Goal: Information Seeking & Learning: Find specific fact

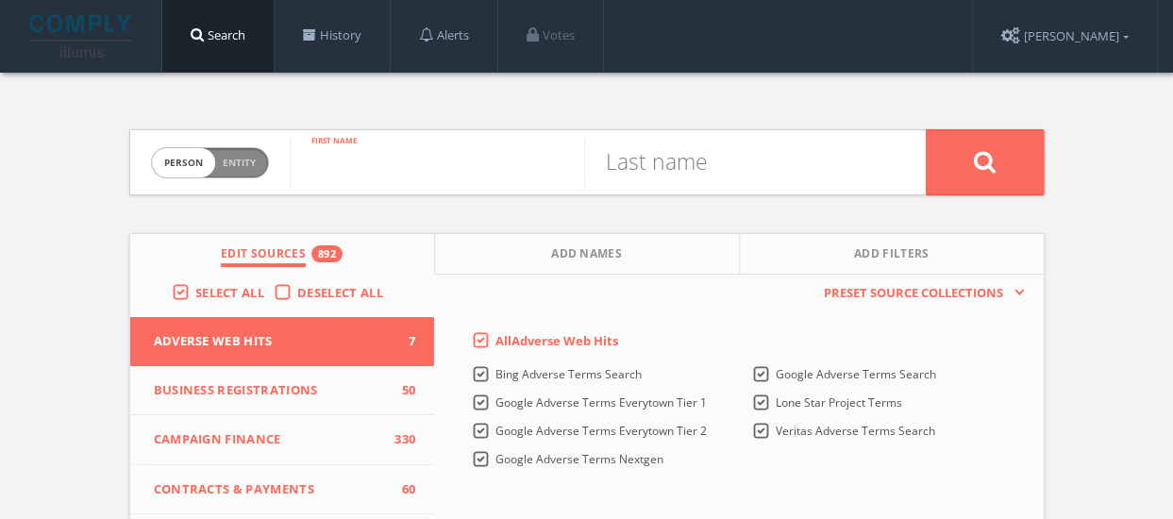
click at [381, 169] on input "text" at bounding box center [437, 162] width 295 height 49
type input "will"
type input "[PERSON_NAME]"
click at [959, 169] on button at bounding box center [985, 162] width 118 height 66
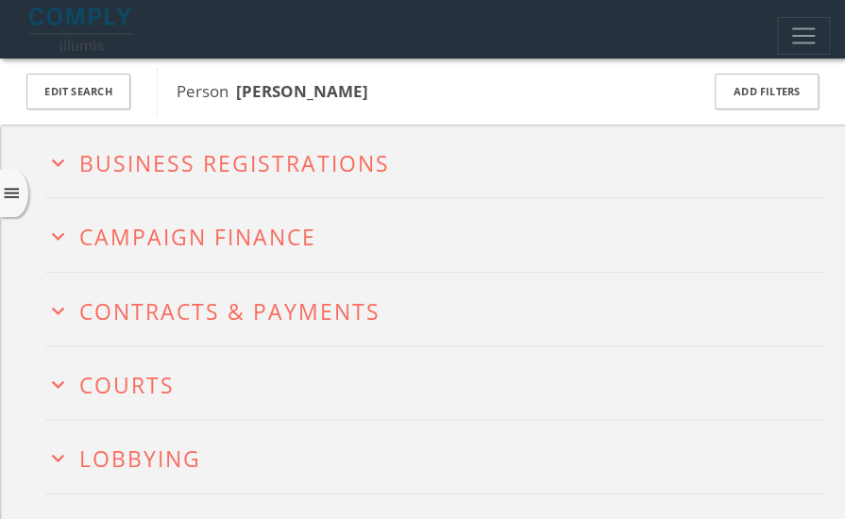
click at [59, 161] on icon "expand_more" at bounding box center [57, 162] width 25 height 25
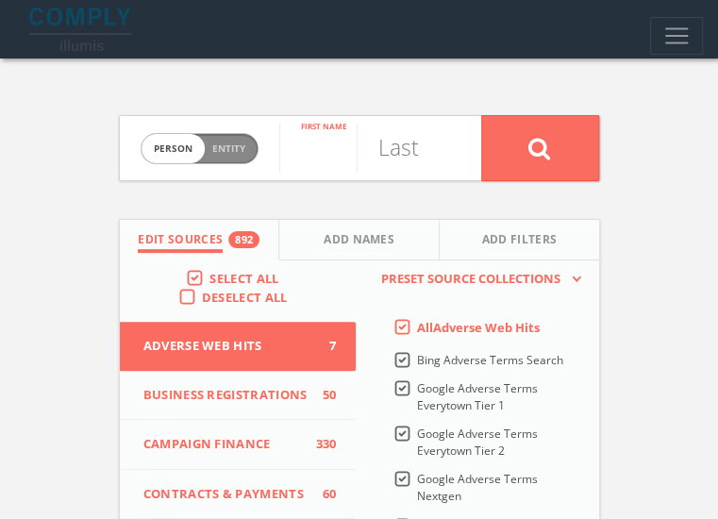
click at [279, 155] on input "text" at bounding box center [317, 148] width 77 height 49
type input "[PERSON_NAME]"
type input "Brown"
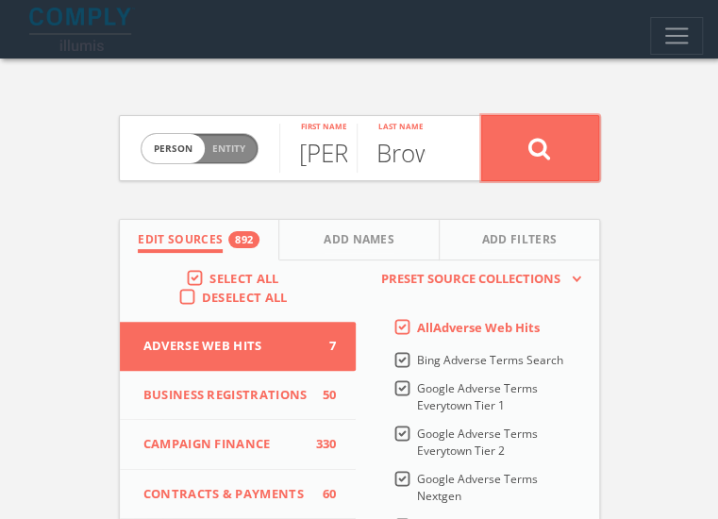
click at [551, 157] on icon at bounding box center [540, 149] width 23 height 24
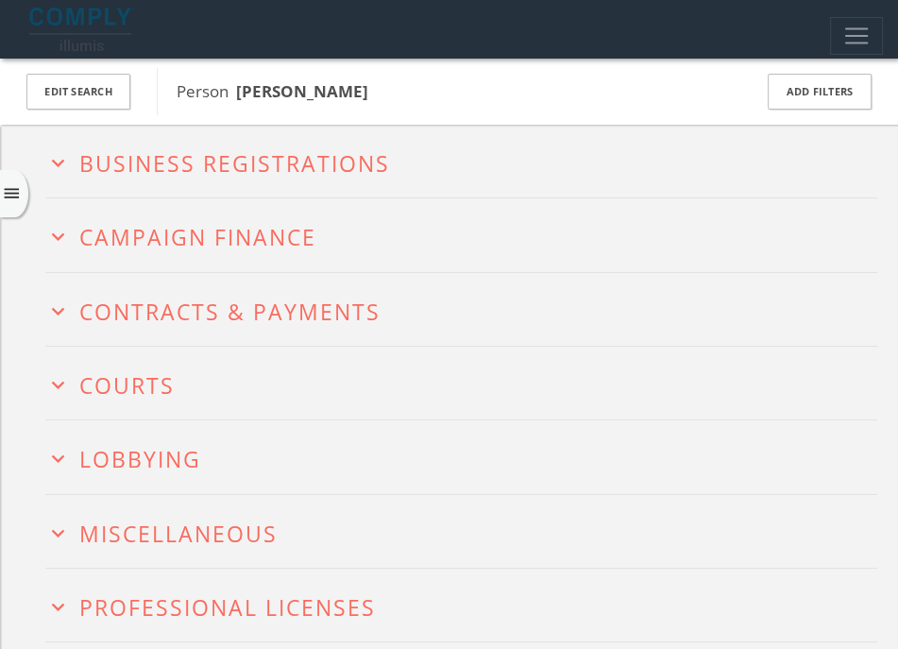
click at [43, 167] on div "expand_more Business Registrations expand_more Campaign Finance expand_more Con…" at bounding box center [449, 449] width 898 height 649
click at [56, 160] on icon "expand_more" at bounding box center [57, 162] width 25 height 25
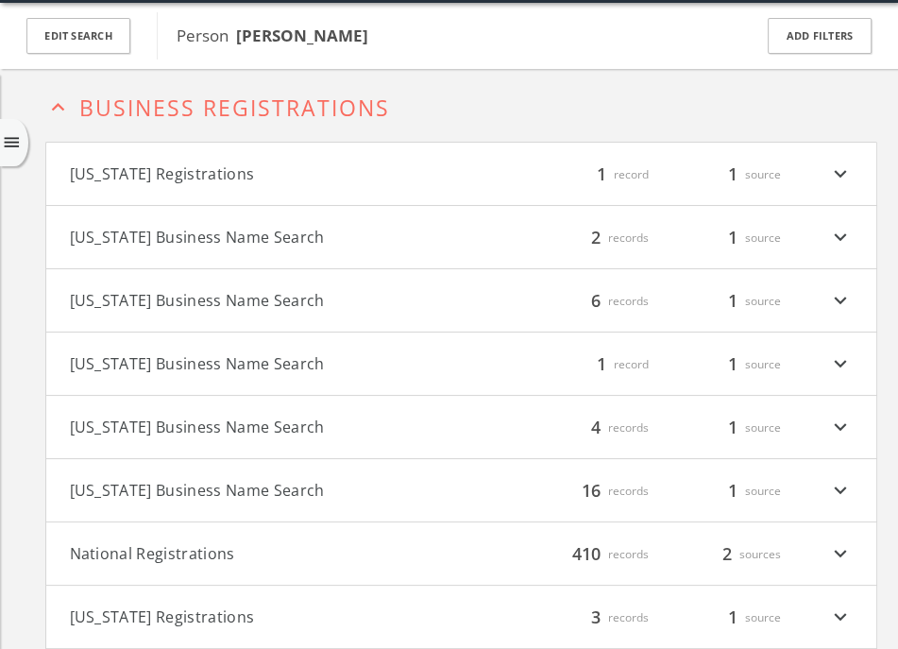
scroll to position [58, 0]
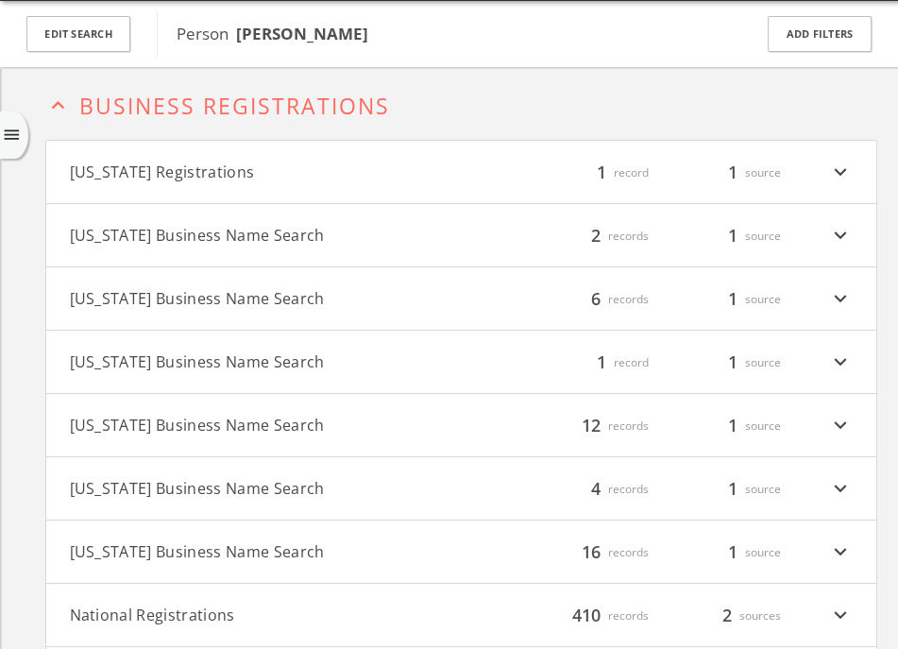
click at [66, 110] on icon "expand_less" at bounding box center [57, 105] width 25 height 25
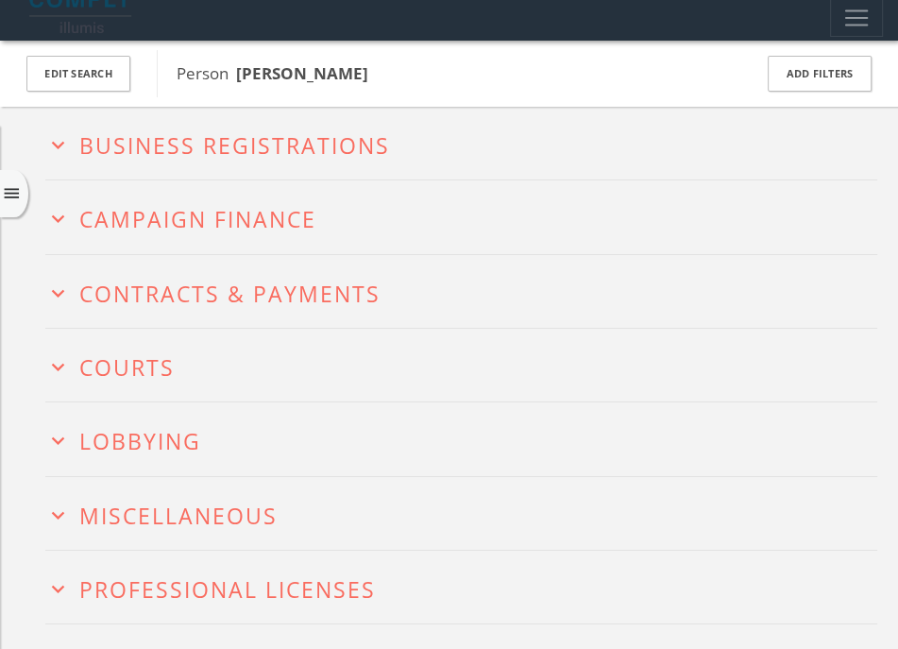
scroll to position [0, 0]
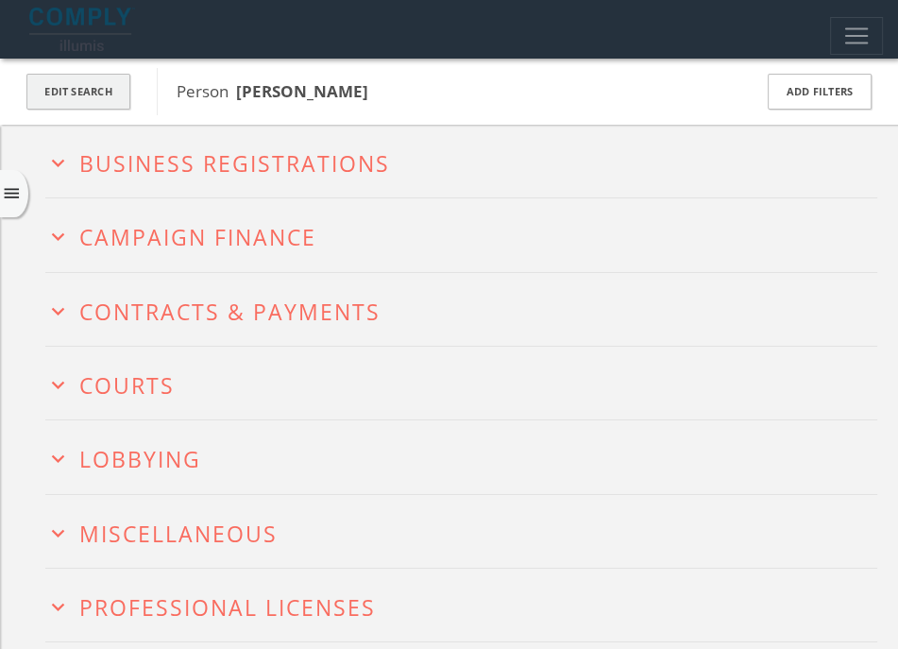
click at [98, 91] on button "Edit Search" at bounding box center [78, 92] width 104 height 37
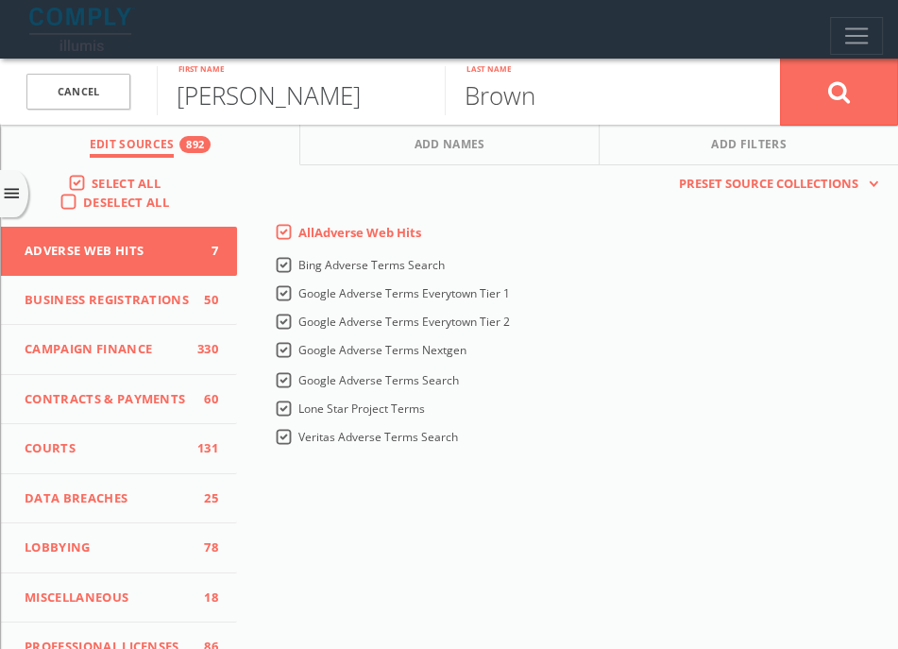
drag, startPoint x: 317, startPoint y: 104, endPoint x: 156, endPoint y: 114, distance: 161.8
click at [157, 114] on input "[PERSON_NAME]" at bounding box center [301, 90] width 288 height 49
type input "Jeromoe"
click at [818, 93] on button at bounding box center [839, 92] width 118 height 68
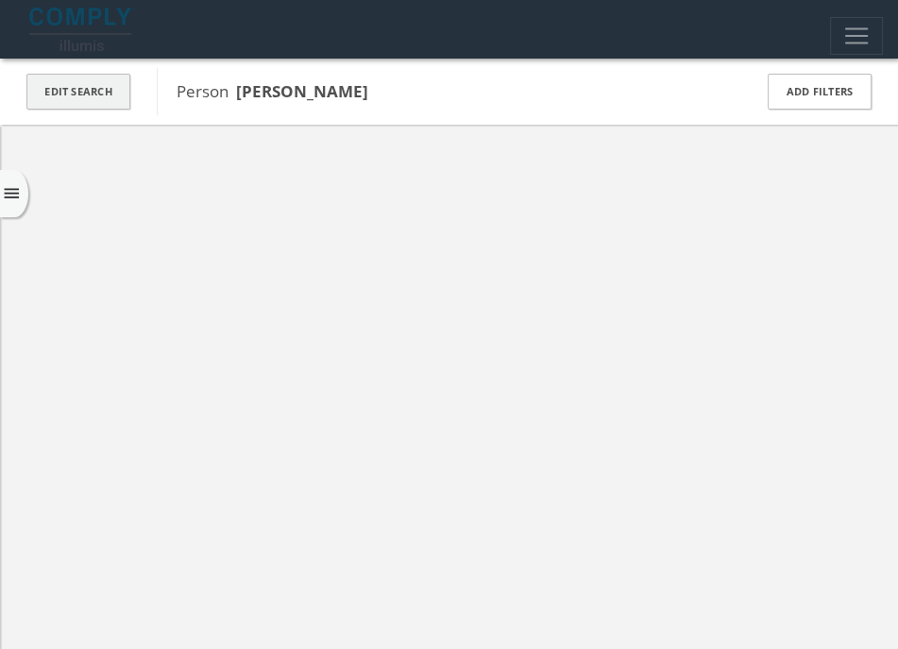
click at [47, 87] on button "Edit Search" at bounding box center [78, 92] width 104 height 37
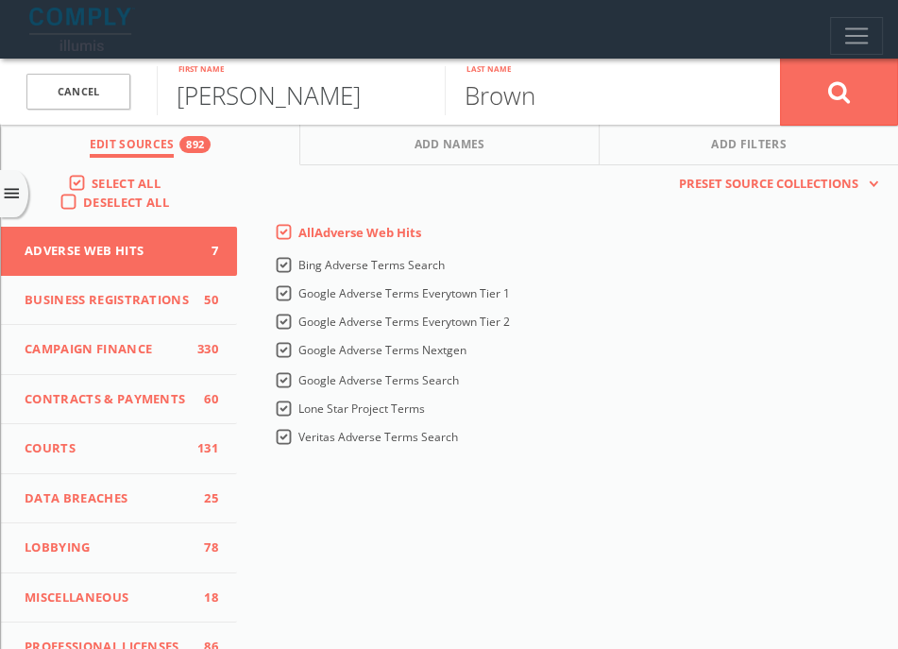
type input "[PERSON_NAME]"
click at [836, 87] on icon at bounding box center [839, 92] width 23 height 24
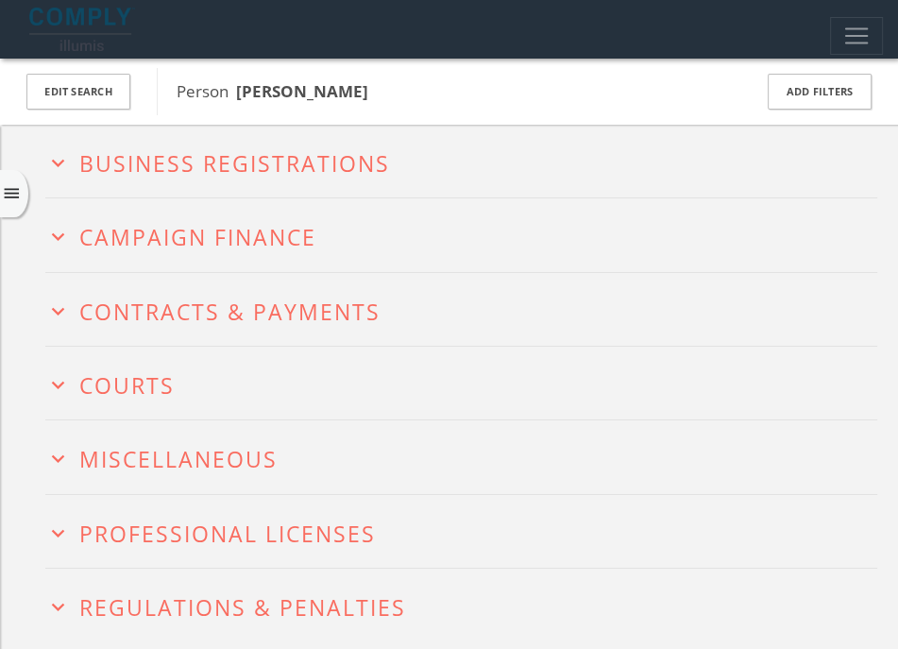
click at [66, 164] on icon "expand_more" at bounding box center [57, 162] width 25 height 25
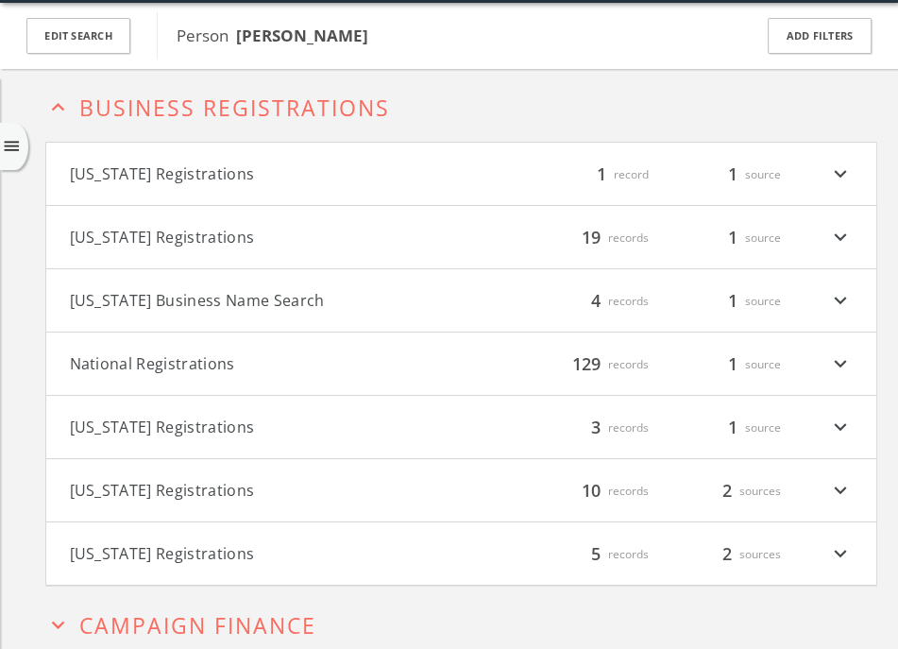
scroll to position [58, 0]
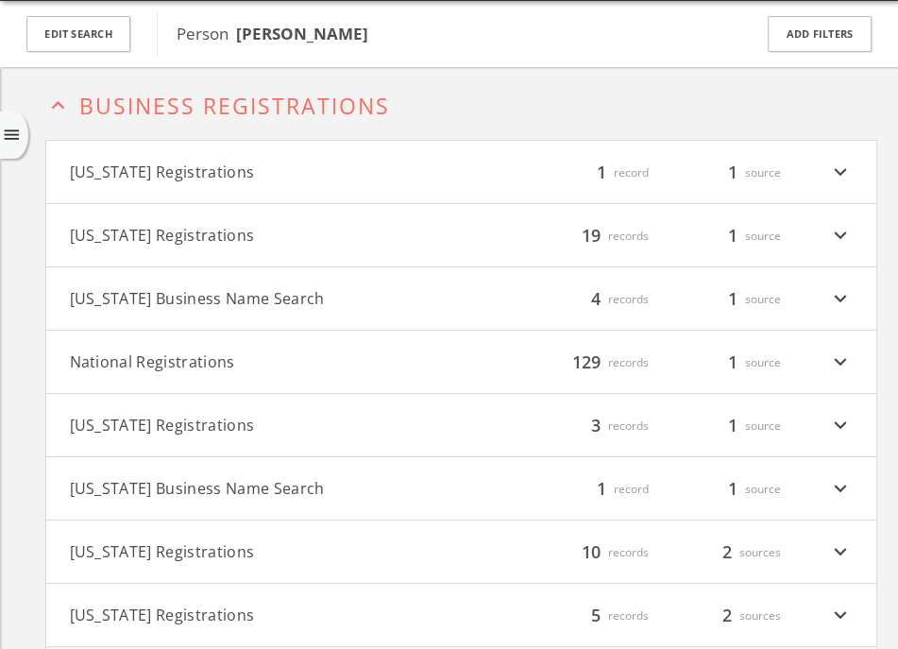
click at [59, 100] on icon "expand_less" at bounding box center [57, 105] width 25 height 25
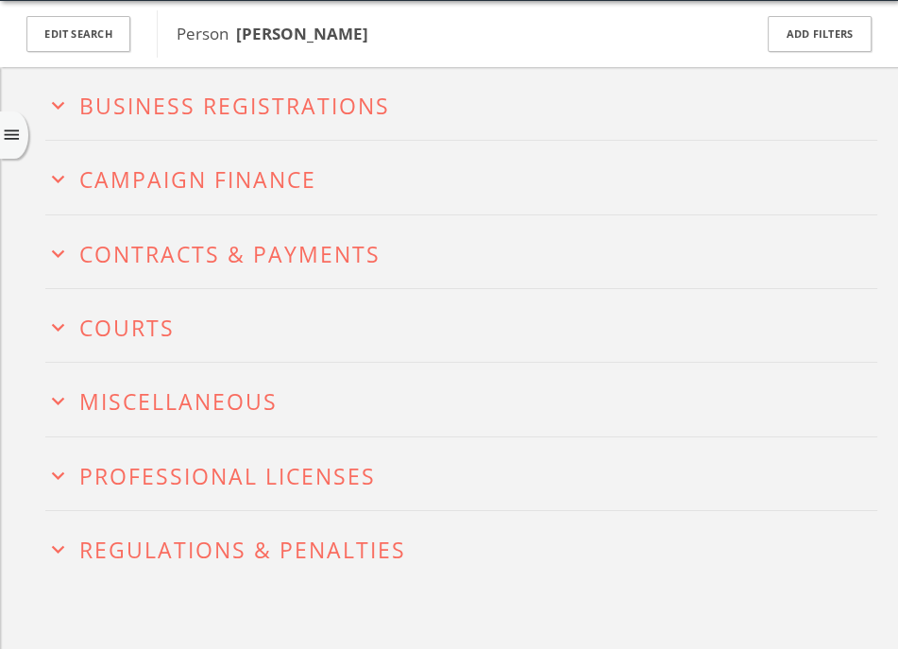
click at [71, 315] on button "expand_more Courts" at bounding box center [461, 325] width 832 height 29
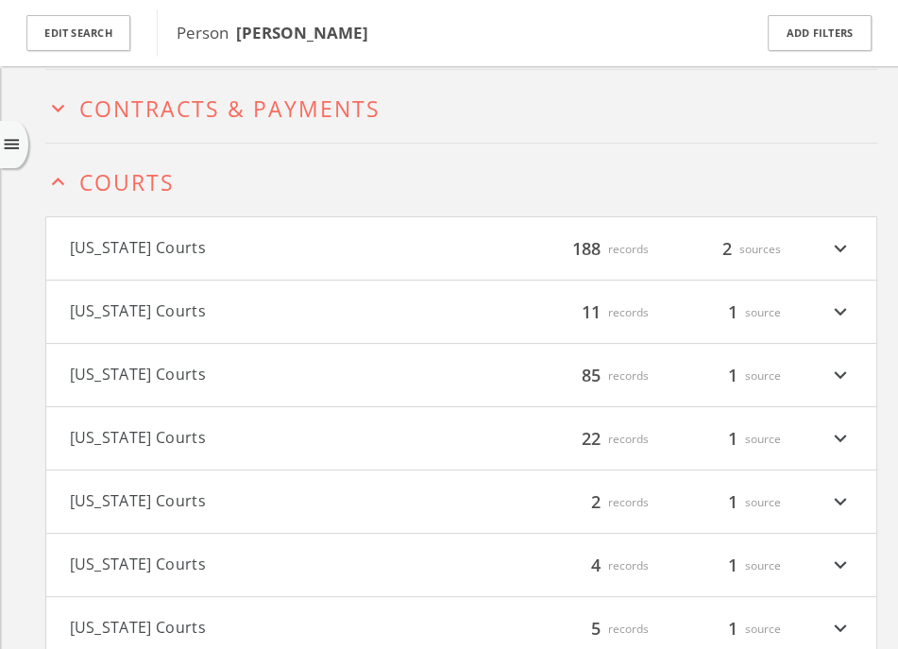
scroll to position [0, 0]
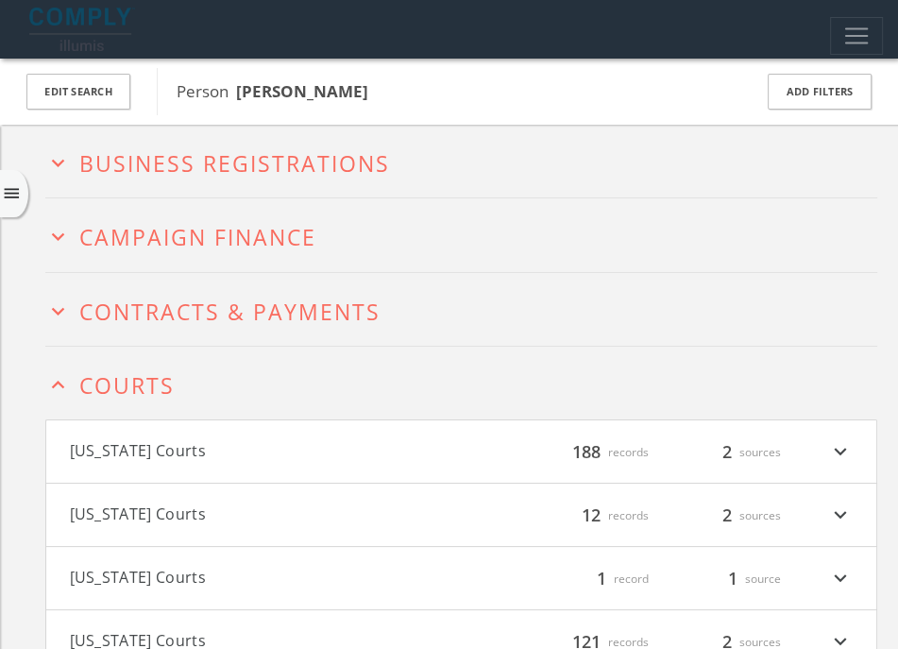
drag, startPoint x: 429, startPoint y: 1, endPoint x: 781, endPoint y: 251, distance: 432.0
click at [781, 251] on h2 "expand_more Campaign Finance" at bounding box center [461, 234] width 832 height 73
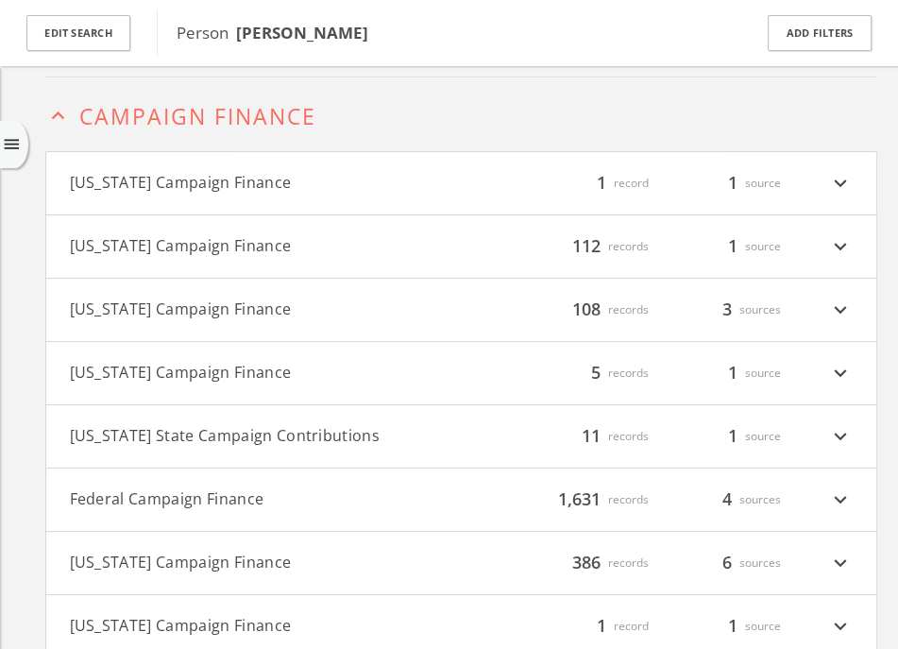
scroll to position [131, 0]
click at [58, 107] on icon "expand_less" at bounding box center [57, 114] width 25 height 25
